Goal: Check status: Check status

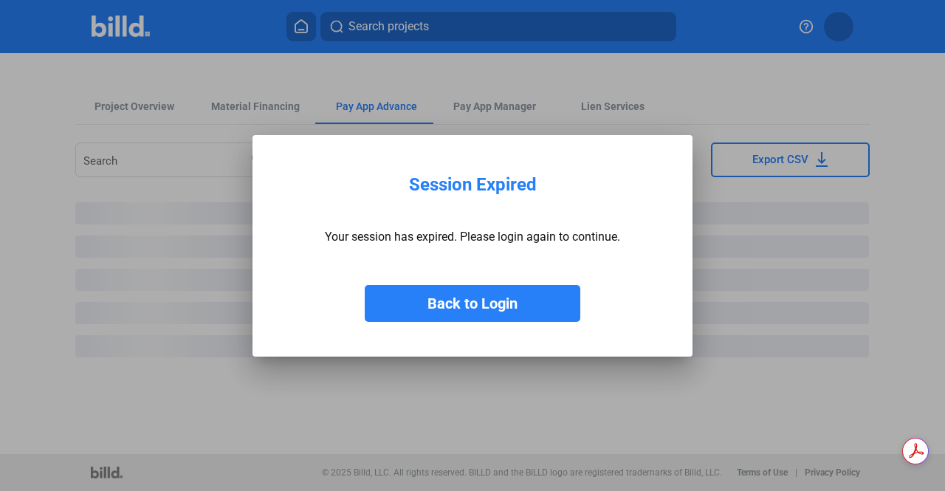
click at [534, 305] on button "Back to Login" at bounding box center [473, 303] width 216 height 37
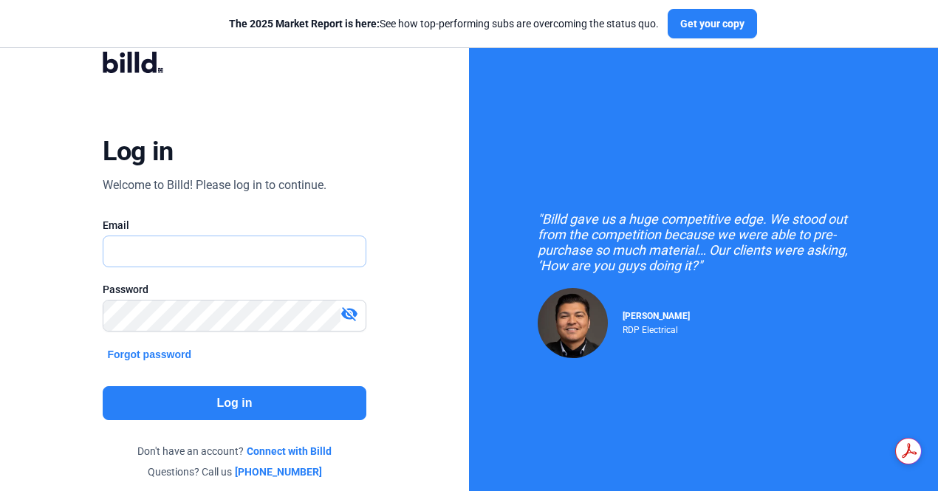
type input "[EMAIL_ADDRESS][DOMAIN_NAME]"
click at [250, 404] on button "Log in" at bounding box center [234, 403] width 263 height 34
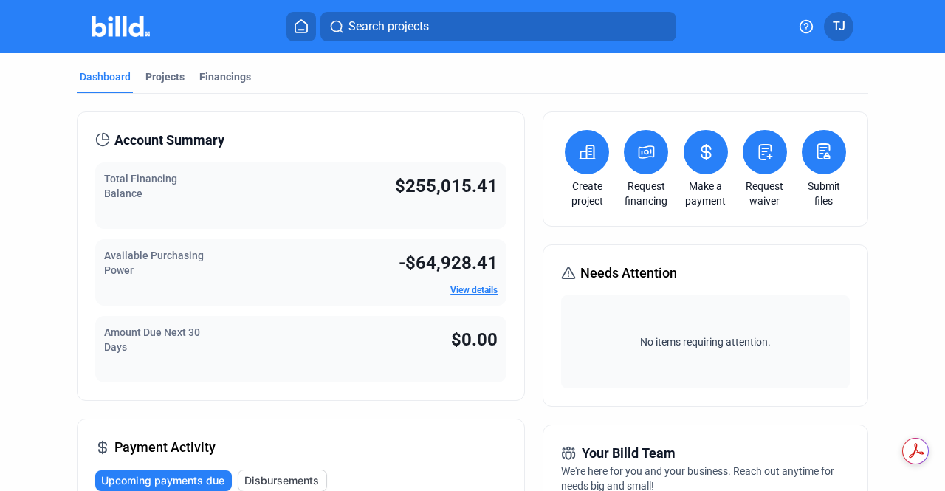
click at [470, 294] on link "View details" at bounding box center [473, 290] width 47 height 10
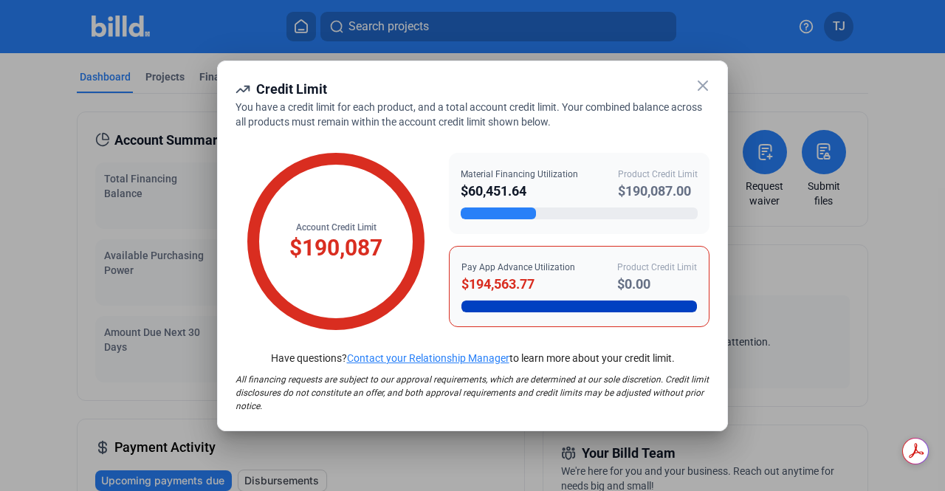
click at [698, 89] on icon at bounding box center [703, 86] width 18 height 18
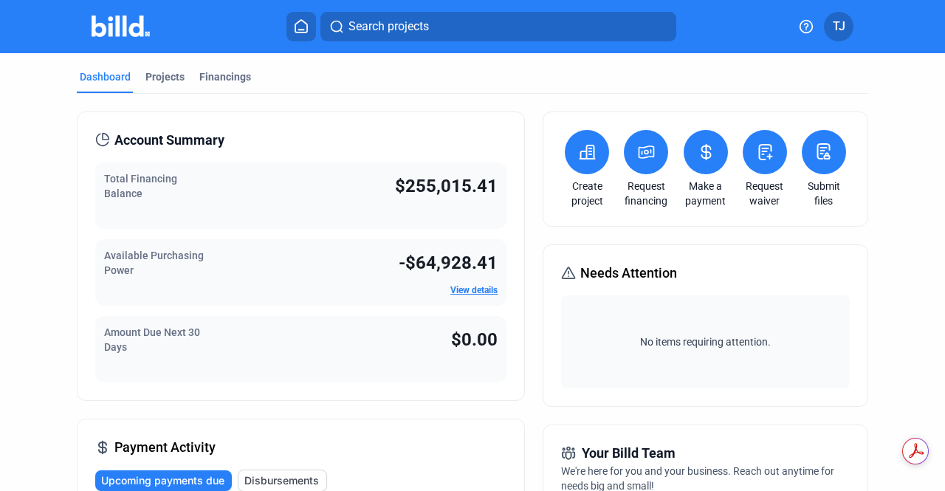
click at [433, 186] on span "$255,015.41" at bounding box center [446, 186] width 103 height 21
